Goal: Information Seeking & Learning: Learn about a topic

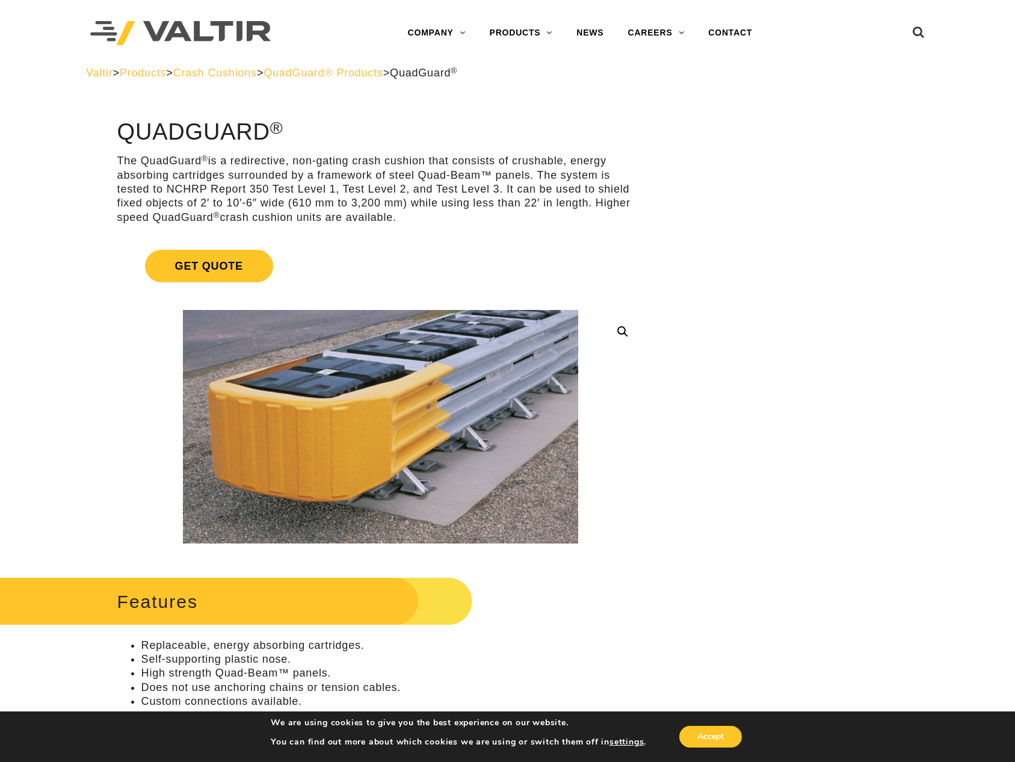
click at [383, 75] on span "QuadGuard® Products" at bounding box center [324, 73] width 120 height 12
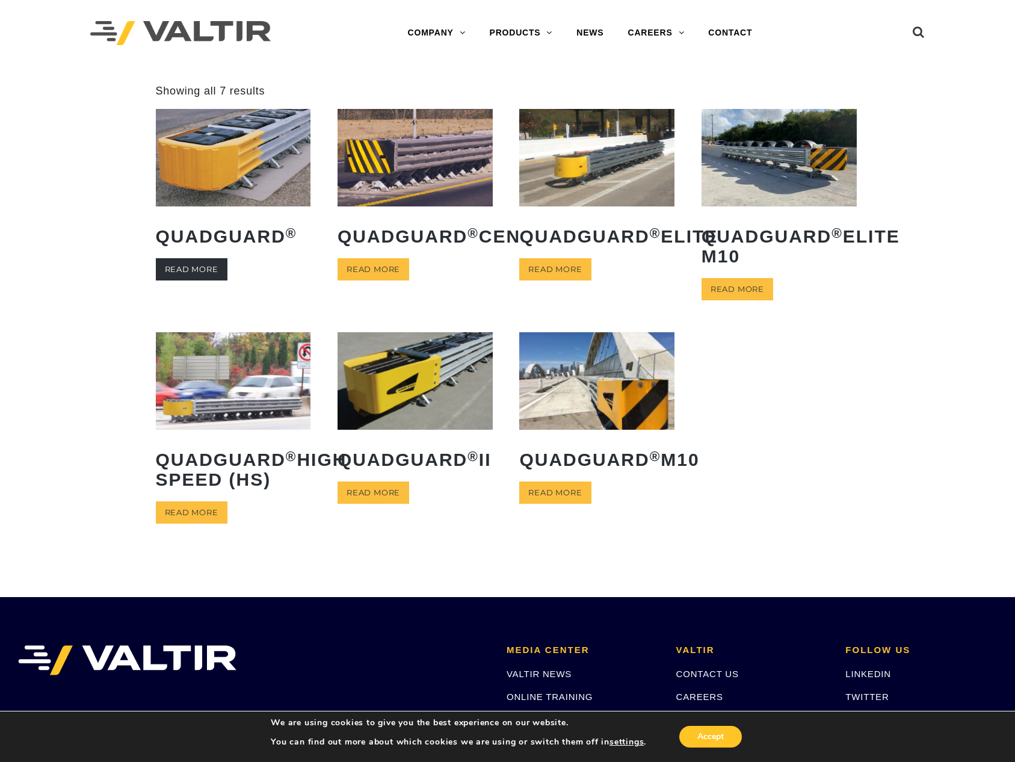
click at [187, 268] on link "Read more" at bounding box center [192, 269] width 72 height 22
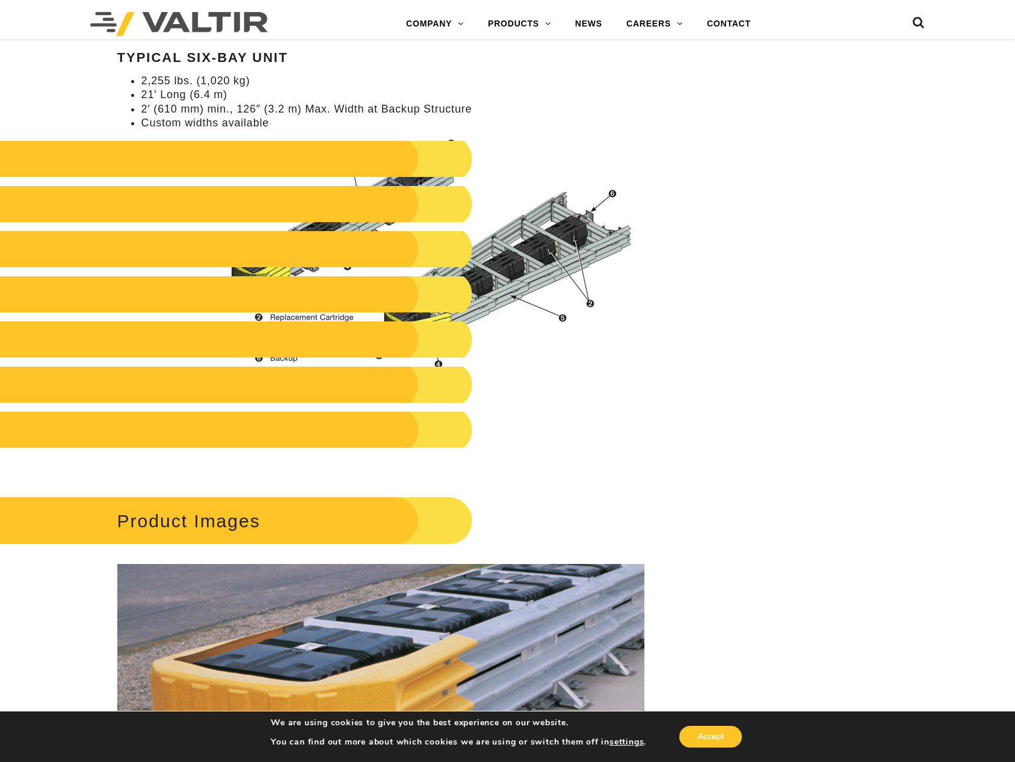
scroll to position [1204, 0]
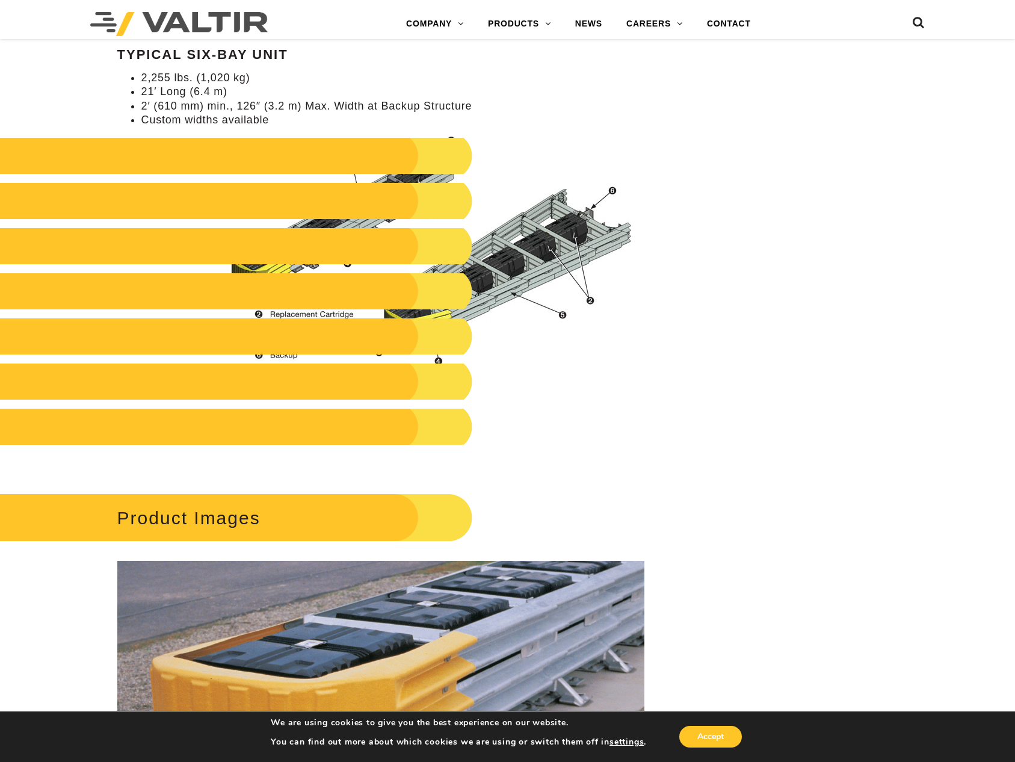
click at [747, 443] on div "**********" at bounding box center [507, 243] width 1015 height 2655
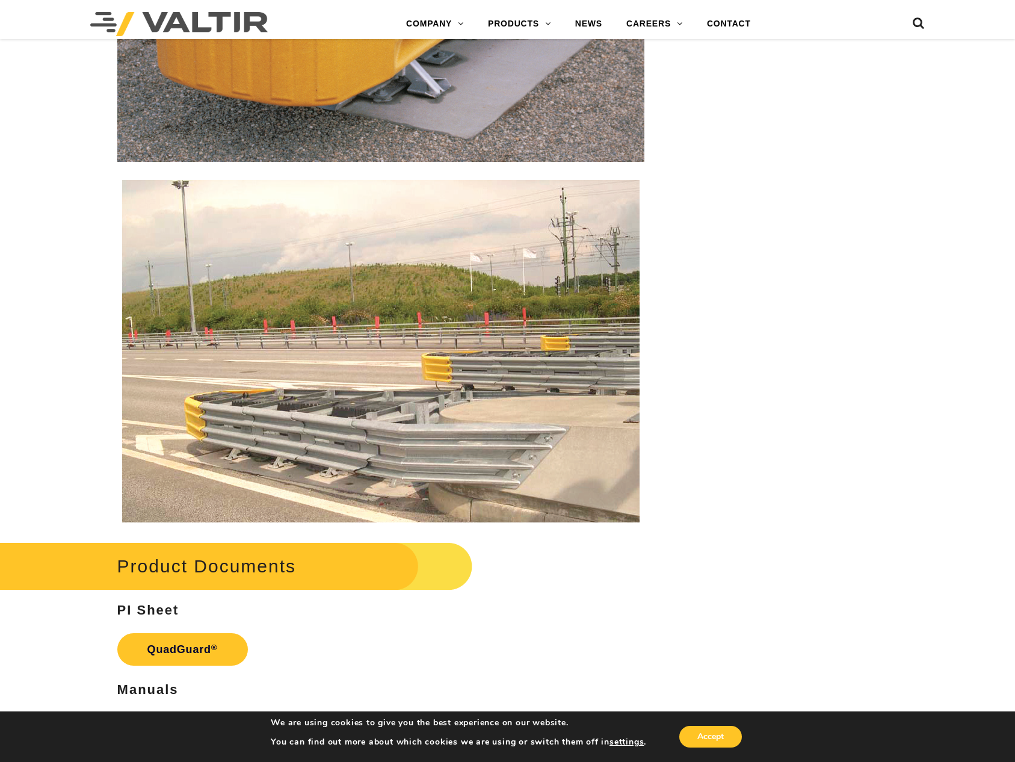
scroll to position [2167, 0]
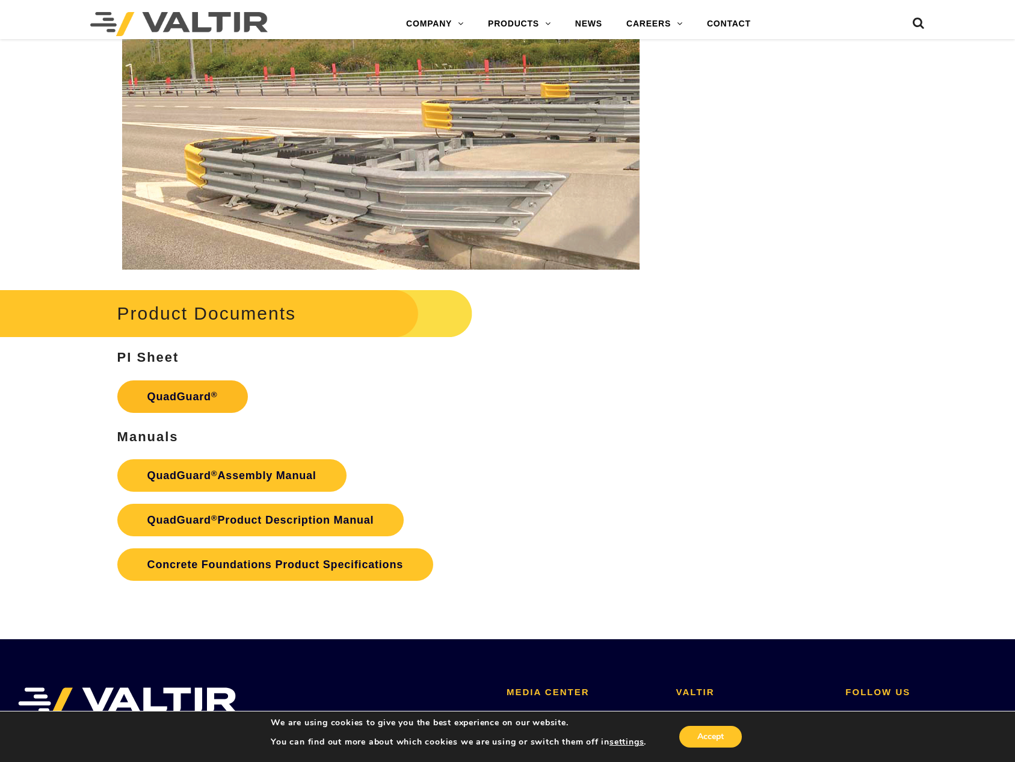
click at [170, 390] on link "QuadGuard ®" at bounding box center [182, 396] width 131 height 32
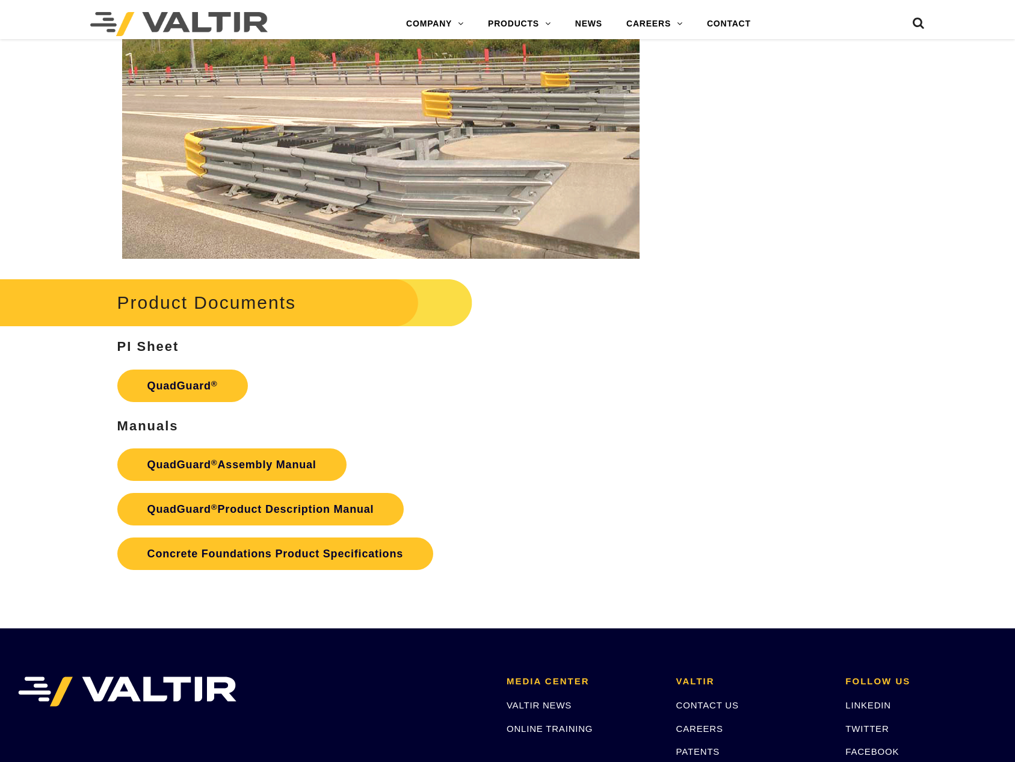
scroll to position [2167, 0]
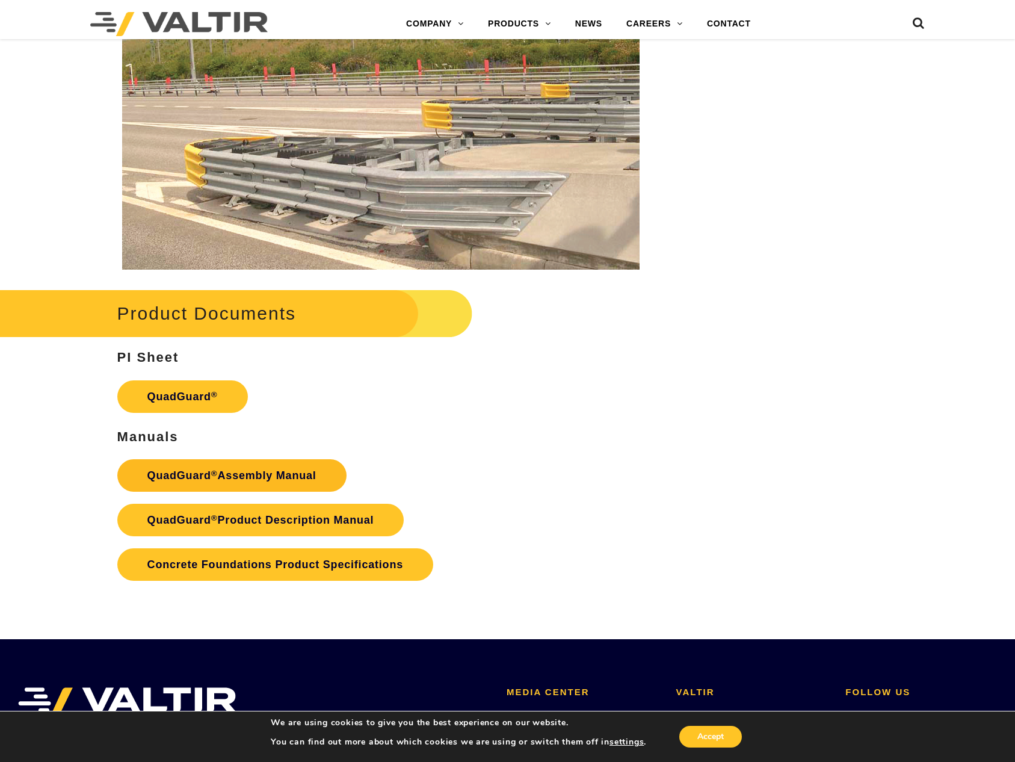
click at [259, 469] on link "QuadGuard ® Assembly Manual" at bounding box center [231, 475] width 229 height 32
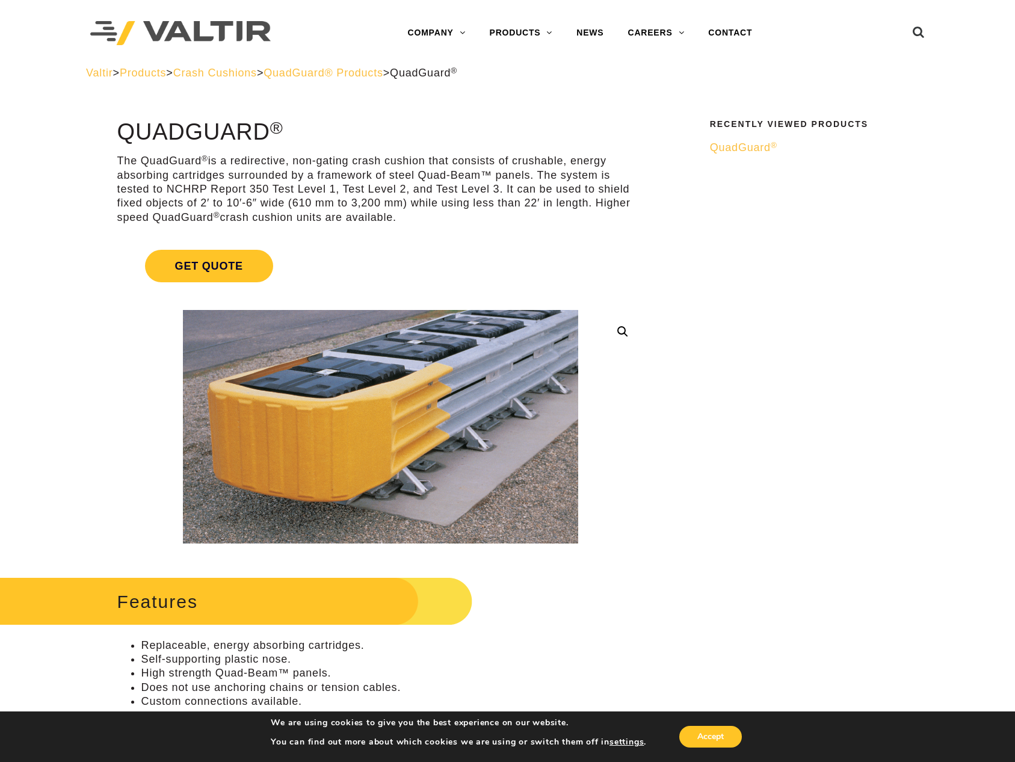
click at [383, 76] on span "QuadGuard® Products" at bounding box center [324, 73] width 120 height 12
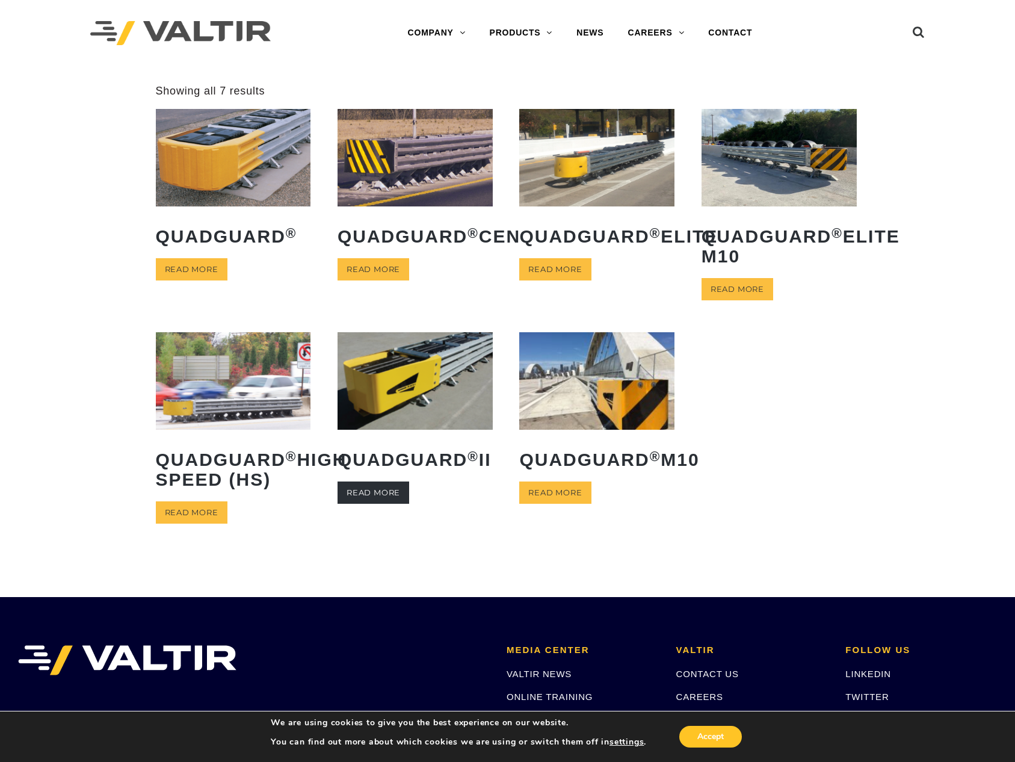
click at [386, 504] on link "Read more" at bounding box center [374, 492] width 72 height 22
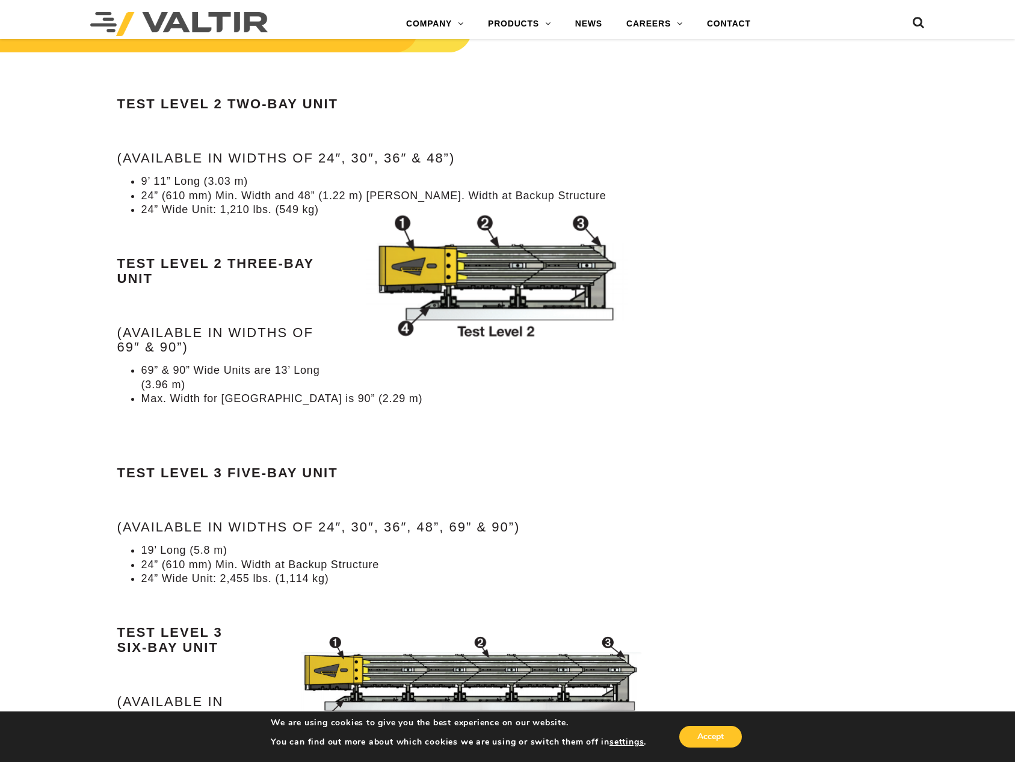
scroll to position [1023, 0]
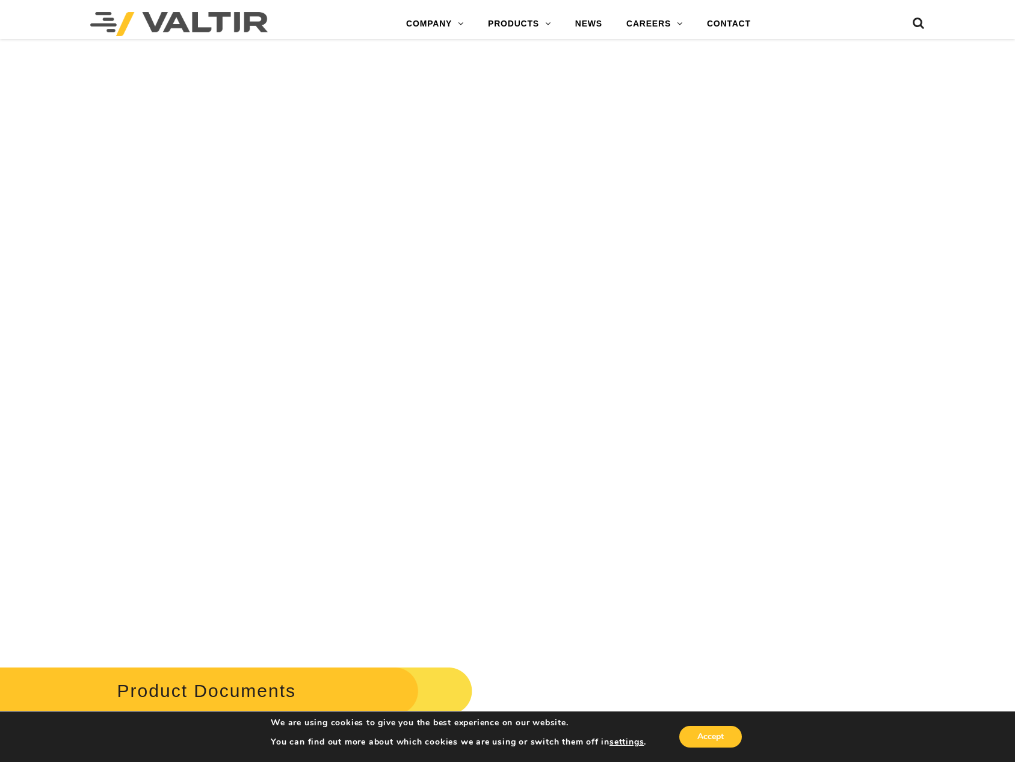
scroll to position [3912, 0]
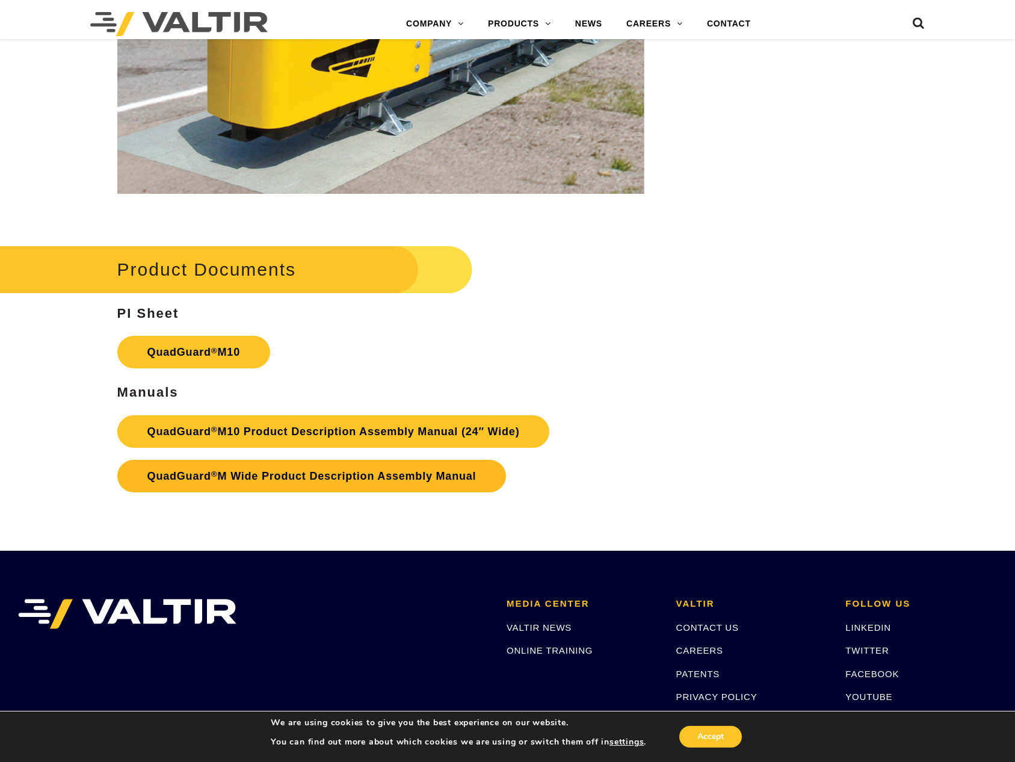
click at [385, 476] on link "QuadGuard ® M Wide Product Description Assembly Manual" at bounding box center [311, 476] width 389 height 32
click at [231, 356] on link "QuadGuard ® M10" at bounding box center [193, 352] width 153 height 32
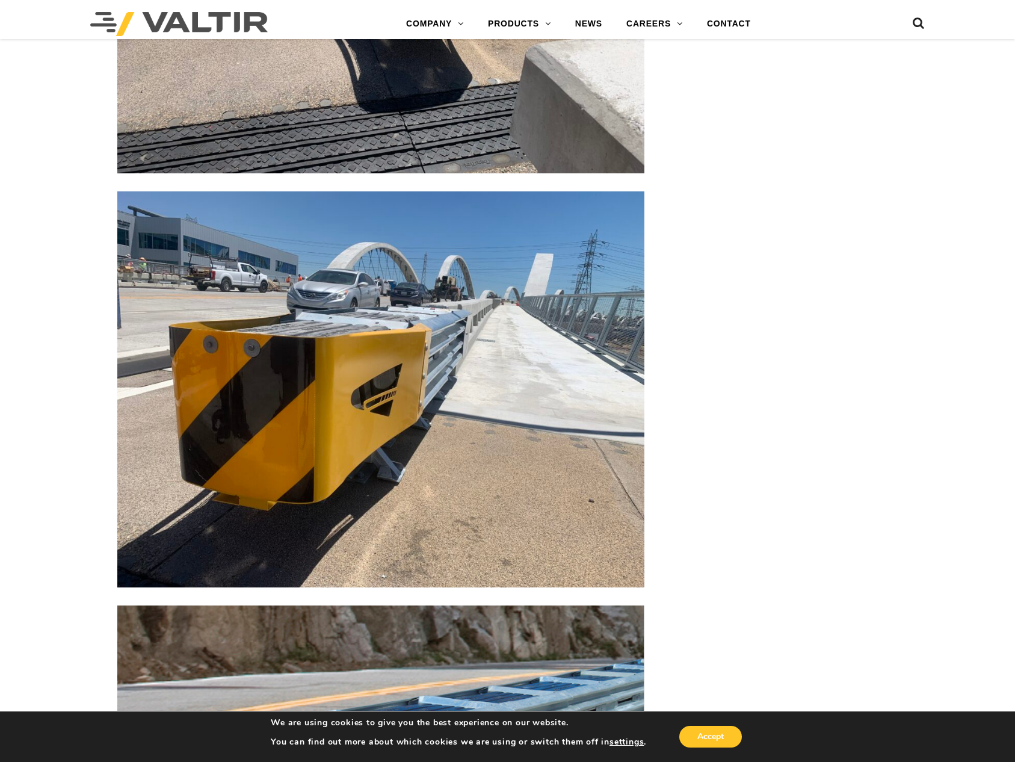
scroll to position [2829, 0]
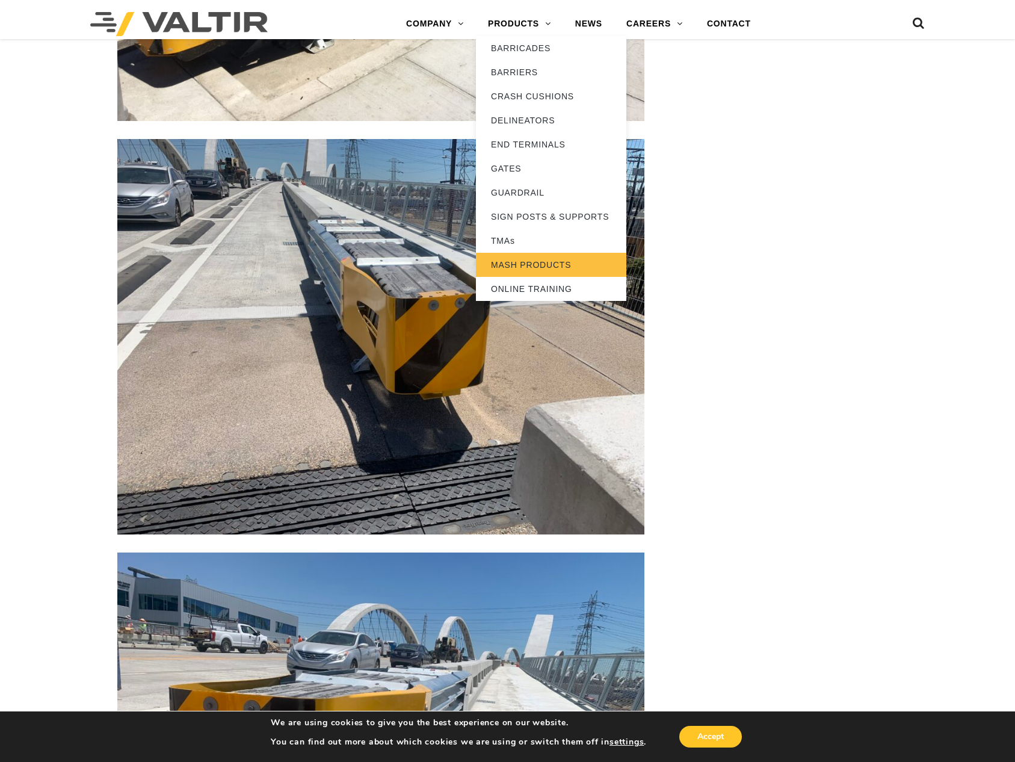
click at [557, 265] on link "MASH PRODUCTS" at bounding box center [551, 265] width 150 height 24
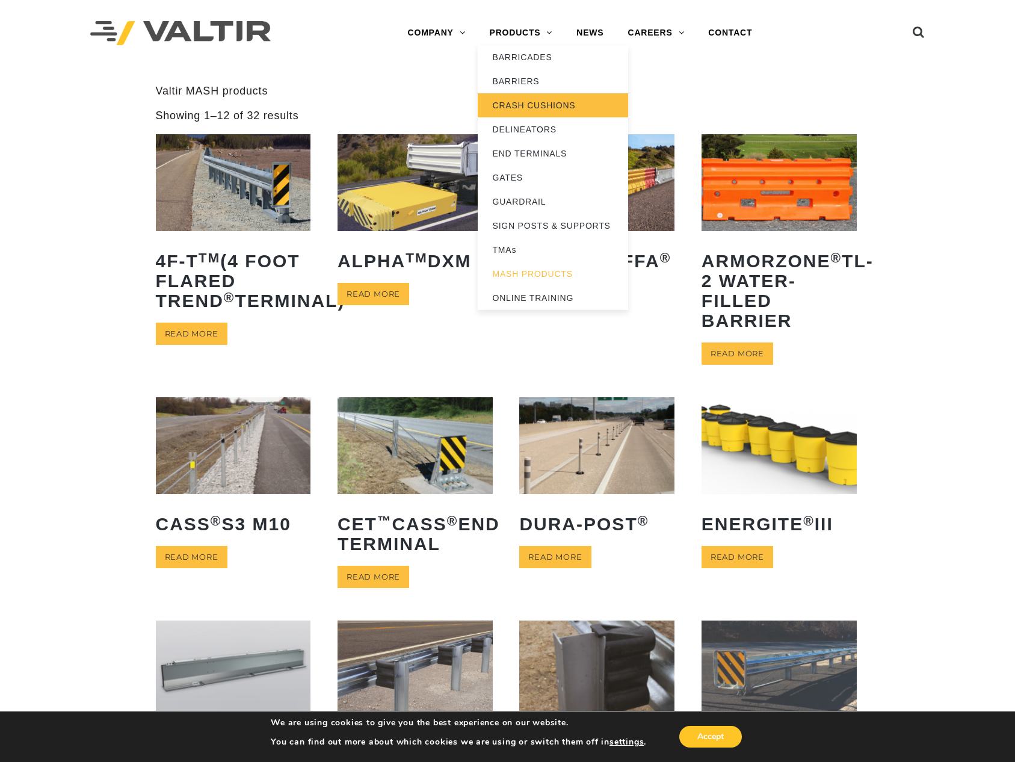
click at [528, 103] on link "CRASH CUSHIONS" at bounding box center [553, 105] width 150 height 24
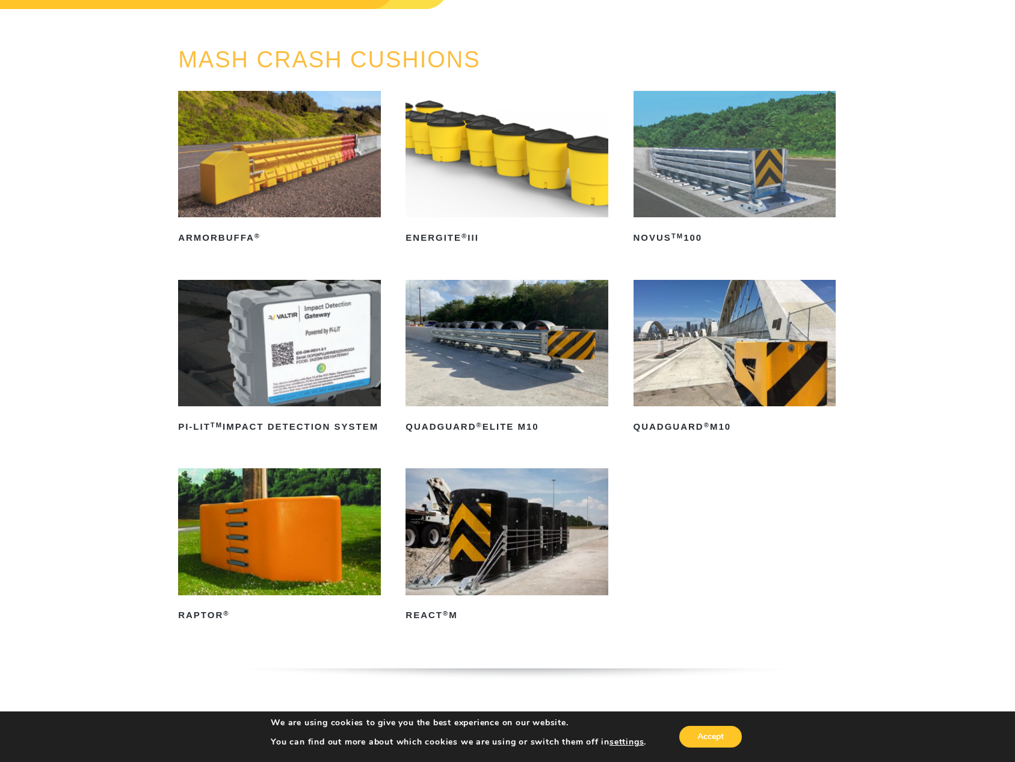
scroll to position [120, 0]
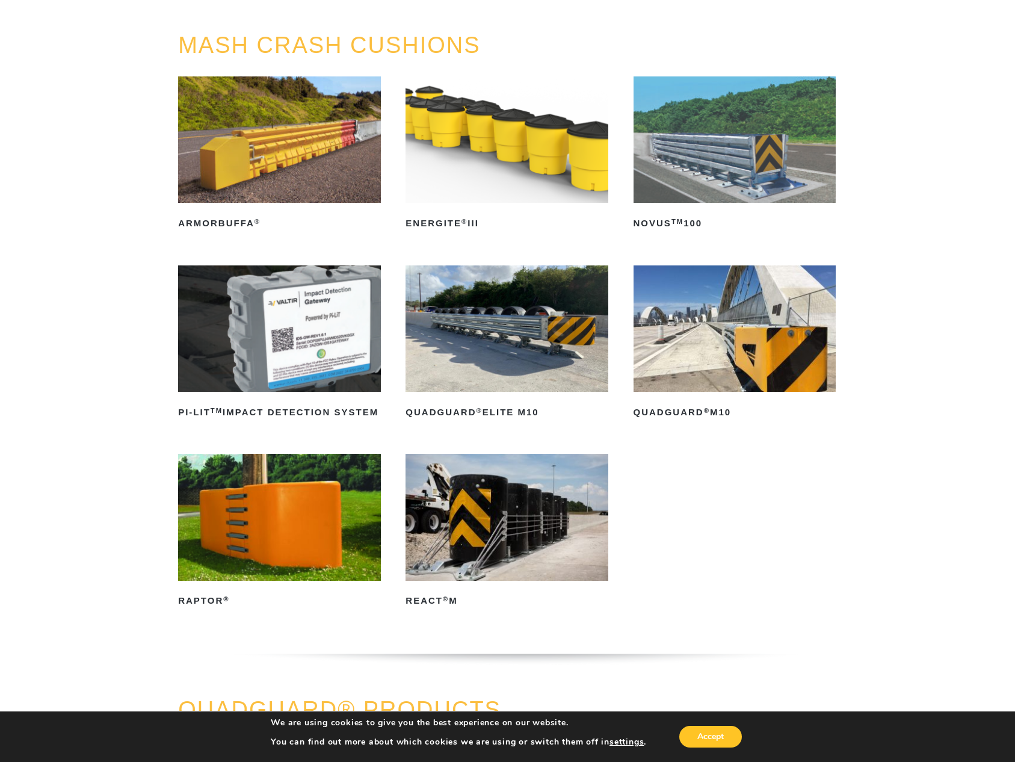
click at [736, 327] on img at bounding box center [735, 328] width 203 height 126
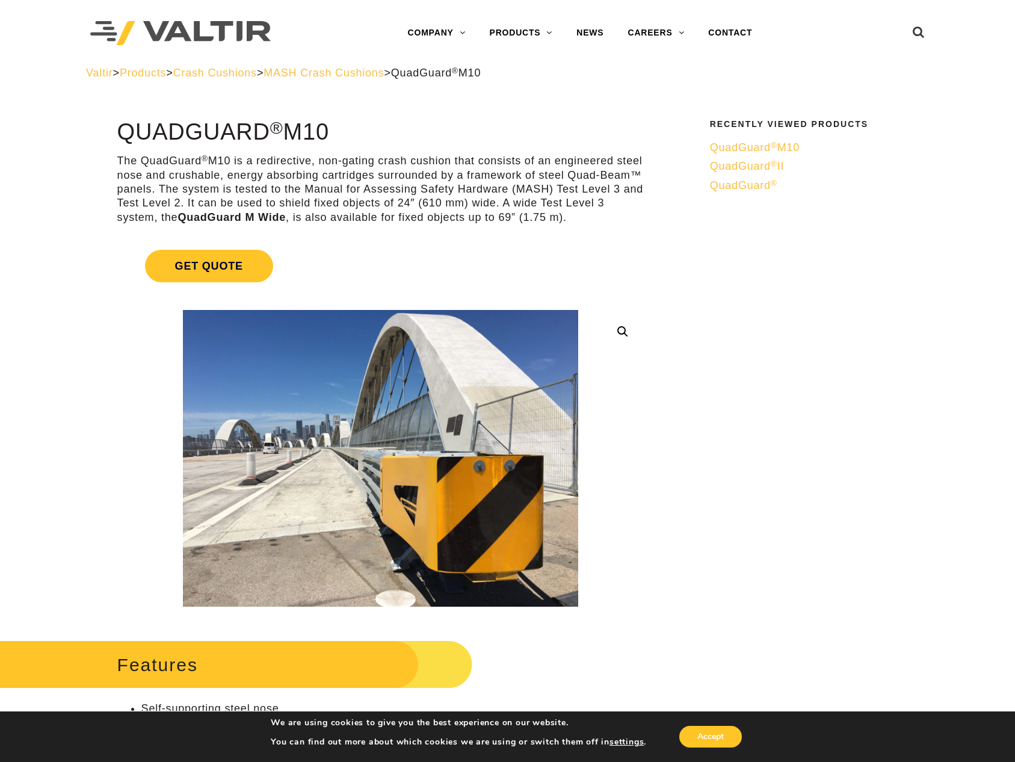
click at [750, 180] on span "QuadGuard ®" at bounding box center [743, 185] width 67 height 12
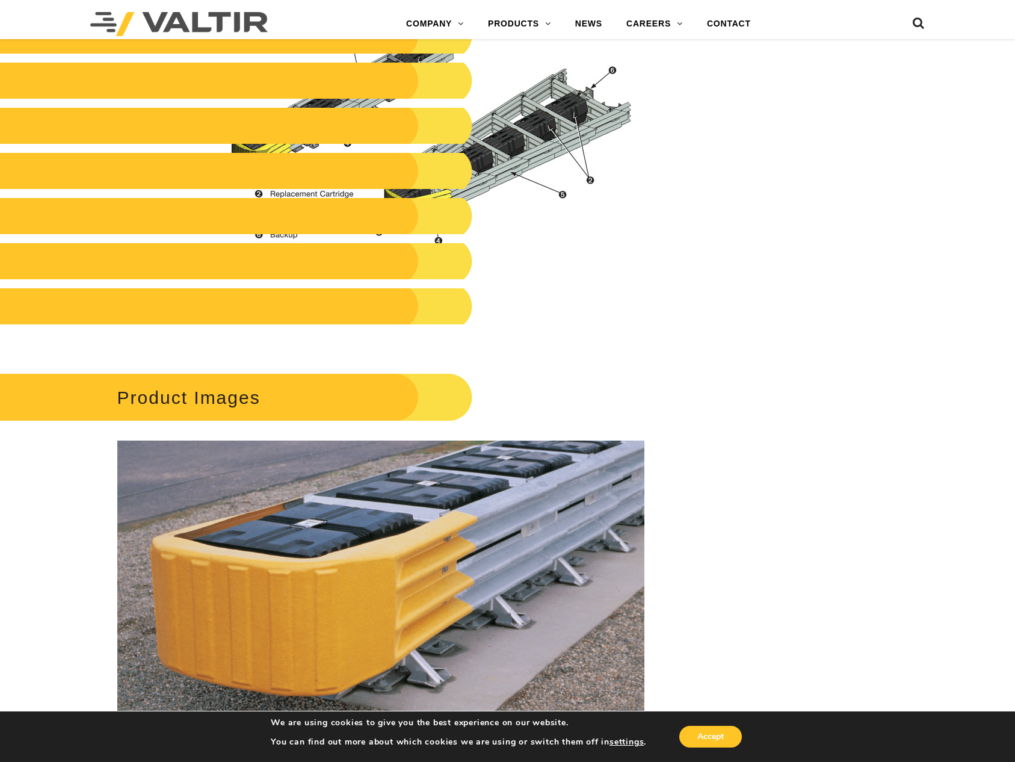
scroll to position [963, 0]
